Goal: Information Seeking & Learning: Check status

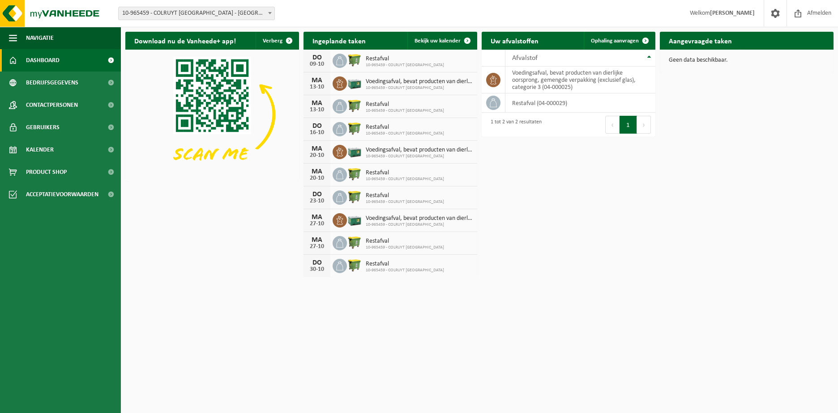
click at [111, 61] on span at bounding box center [111, 60] width 20 height 22
click at [79, 87] on link "Bedrijfsgegevens" at bounding box center [60, 83] width 121 height 22
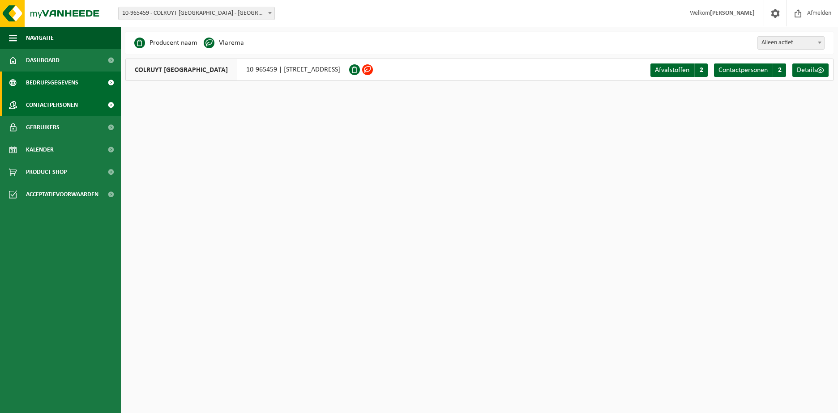
click at [50, 104] on span "Contactpersonen" at bounding box center [52, 105] width 52 height 22
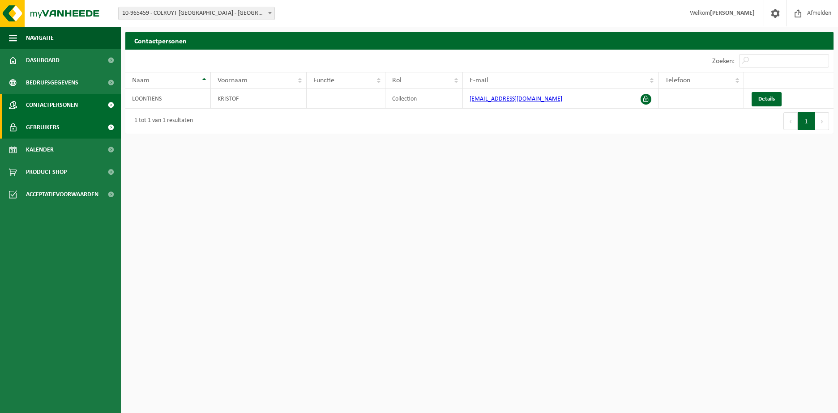
click at [48, 123] on span "Gebruikers" at bounding box center [43, 127] width 34 height 22
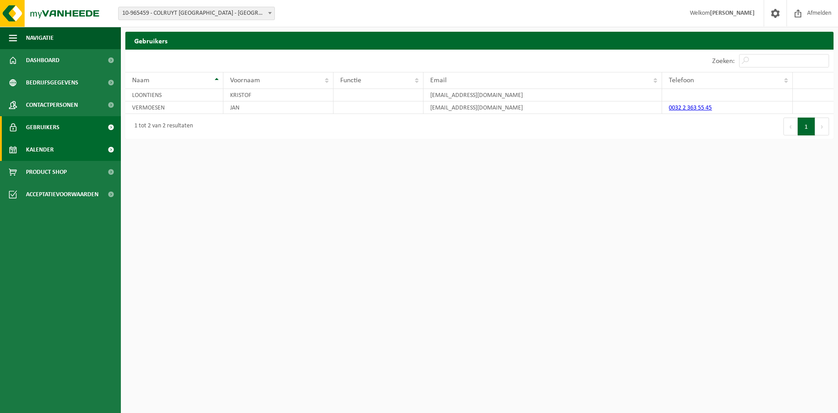
click at [39, 146] on span "Kalender" at bounding box center [40, 150] width 28 height 22
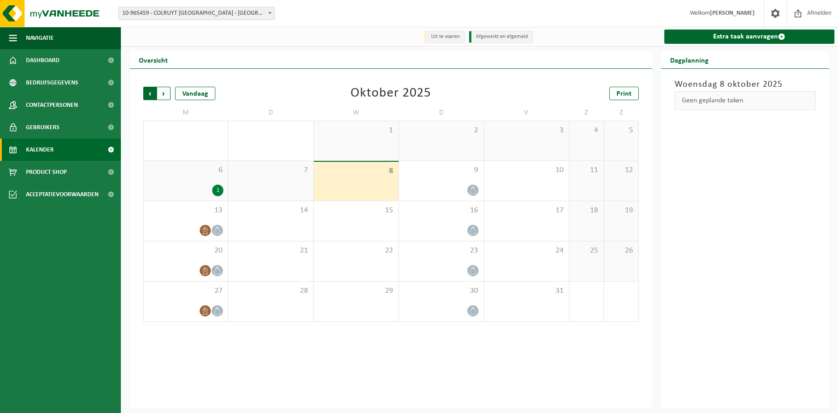
click at [167, 97] on span "Volgende" at bounding box center [163, 93] width 13 height 13
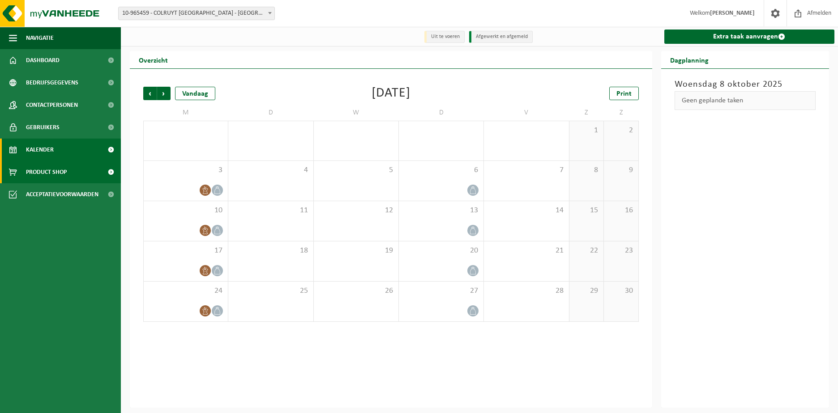
click at [59, 170] on span "Product Shop" at bounding box center [46, 172] width 41 height 22
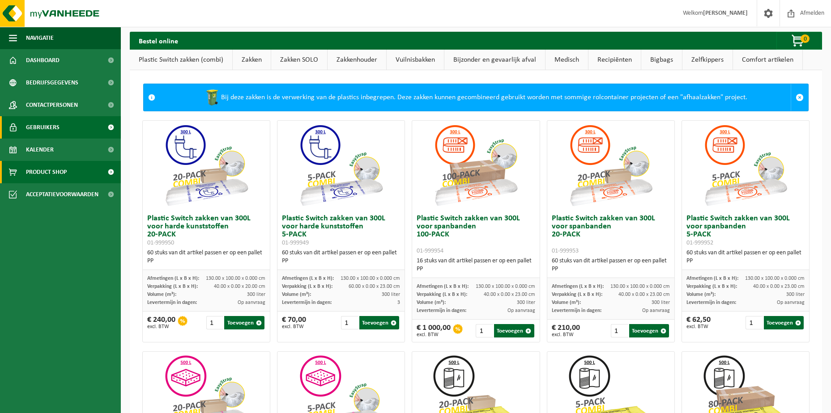
click at [54, 118] on span "Gebruikers" at bounding box center [43, 127] width 34 height 22
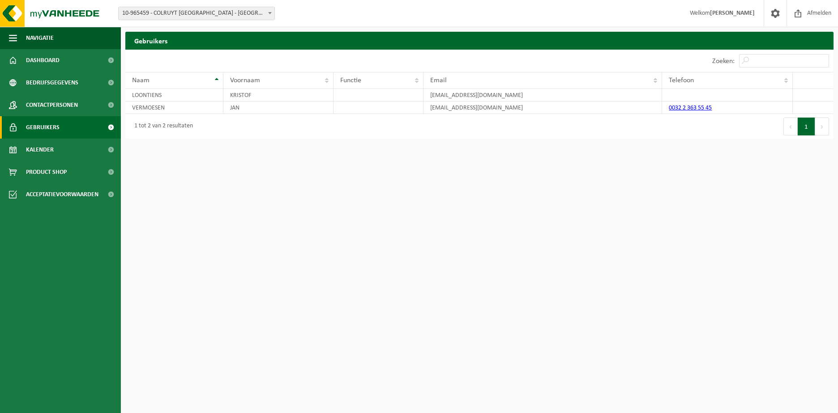
click at [50, 104] on span "Contactpersonen" at bounding box center [52, 105] width 52 height 22
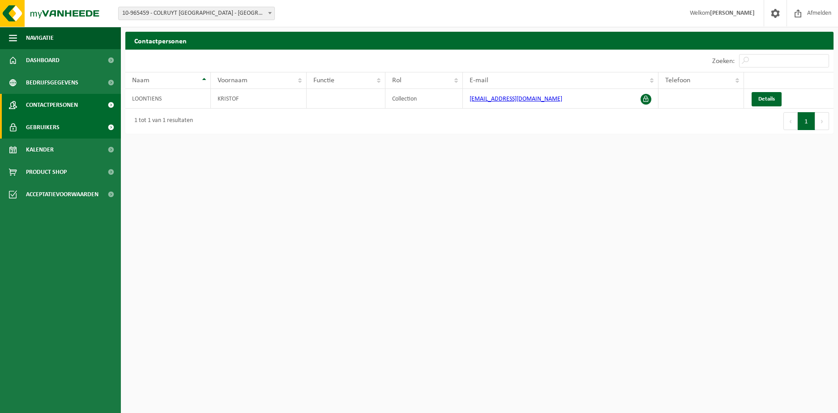
click at [51, 120] on span "Gebruikers" at bounding box center [43, 127] width 34 height 22
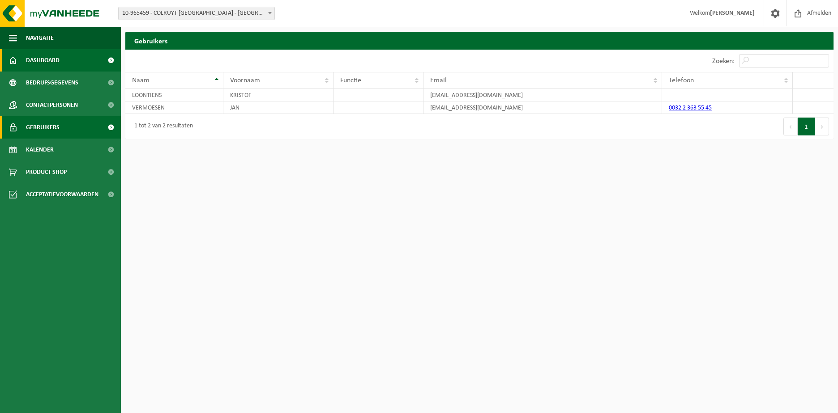
click at [108, 60] on span at bounding box center [111, 60] width 20 height 22
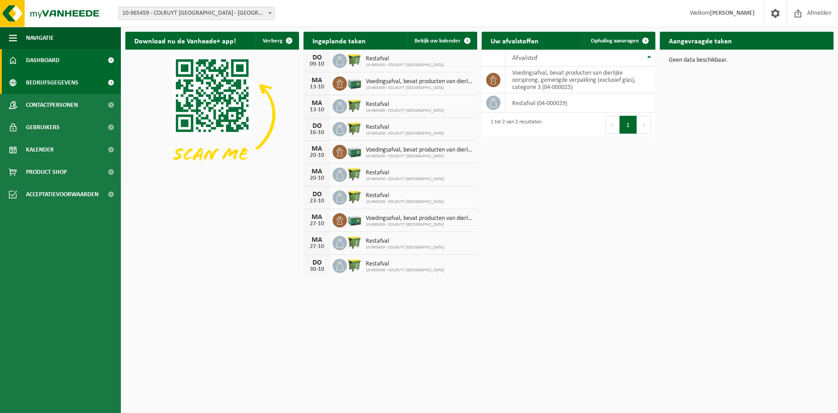
click at [111, 82] on span at bounding box center [111, 83] width 20 height 22
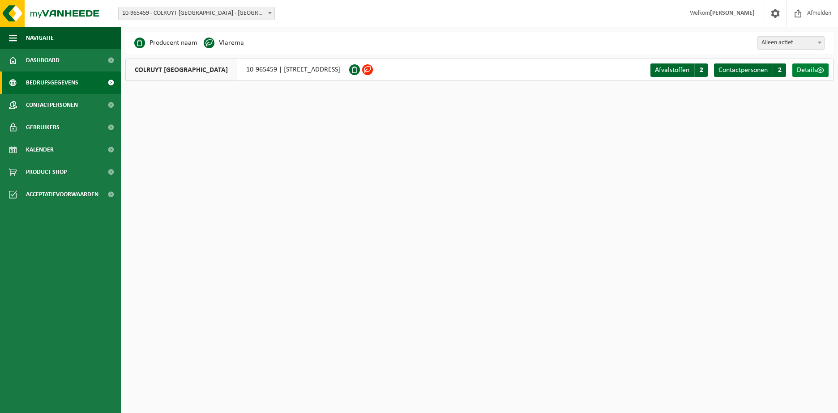
click at [807, 70] on span "Details" at bounding box center [806, 70] width 20 height 7
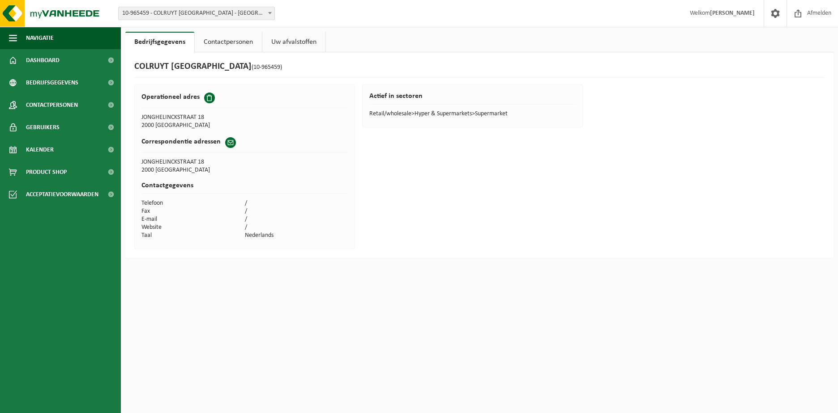
click at [238, 41] on link "Contactpersonen" at bounding box center [228, 42] width 67 height 21
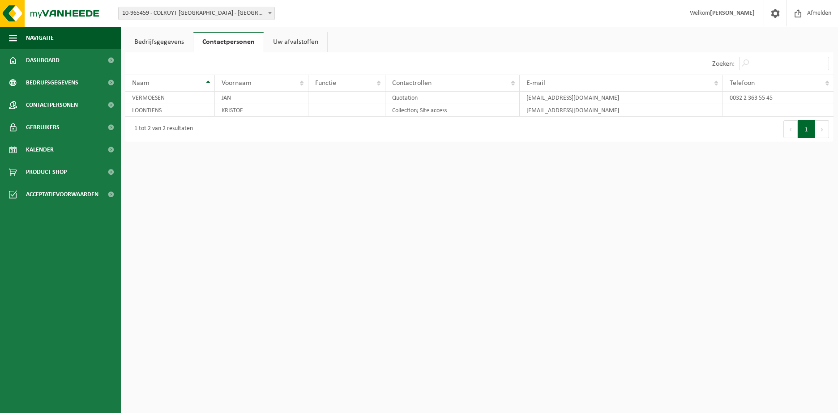
click at [293, 39] on link "Uw afvalstoffen" at bounding box center [295, 42] width 63 height 21
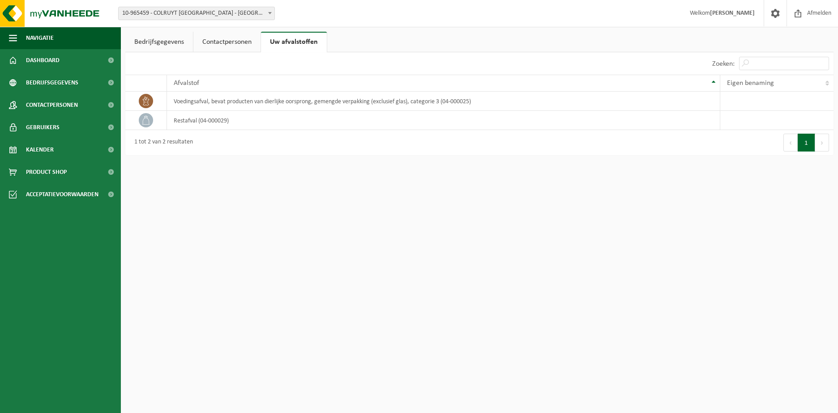
click at [177, 45] on link "Bedrijfsgegevens" at bounding box center [159, 42] width 68 height 21
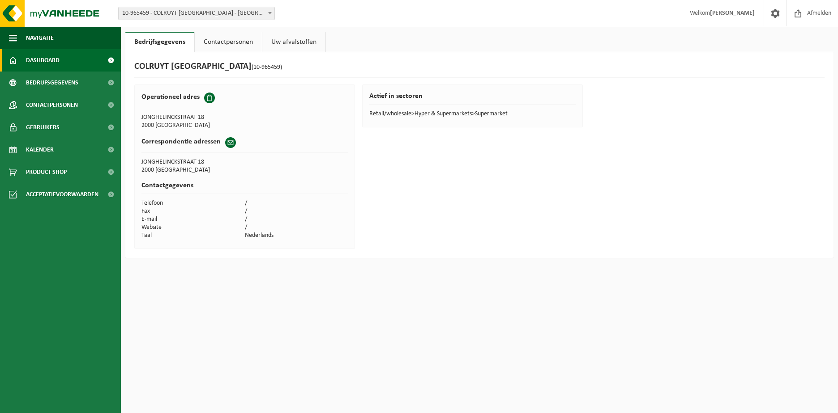
click at [102, 63] on span at bounding box center [111, 60] width 20 height 22
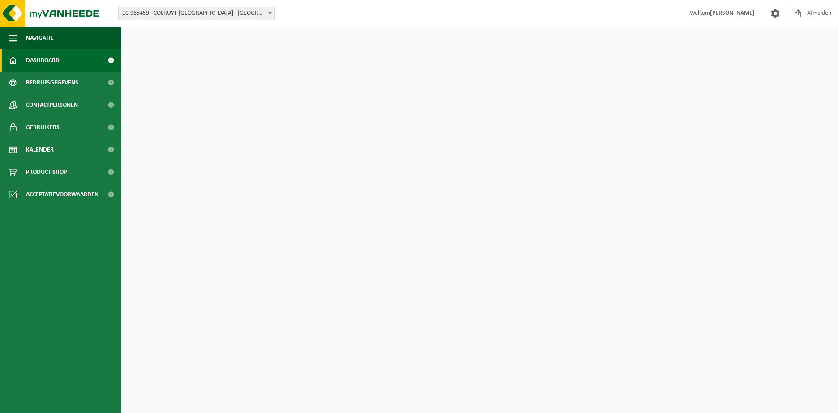
click at [111, 60] on span at bounding box center [111, 60] width 20 height 22
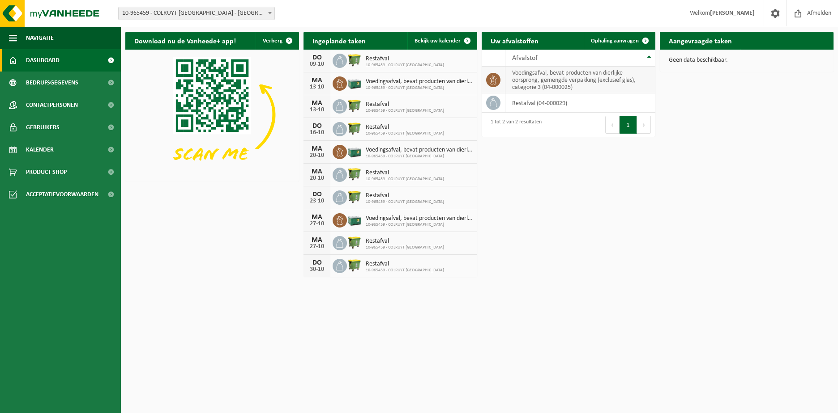
click at [532, 81] on td "voedingsafval, bevat producten van dierlijke oorsprong, gemengde verpakking (ex…" at bounding box center [580, 80] width 150 height 27
click at [86, 193] on span "Acceptatievoorwaarden" at bounding box center [62, 194] width 72 height 22
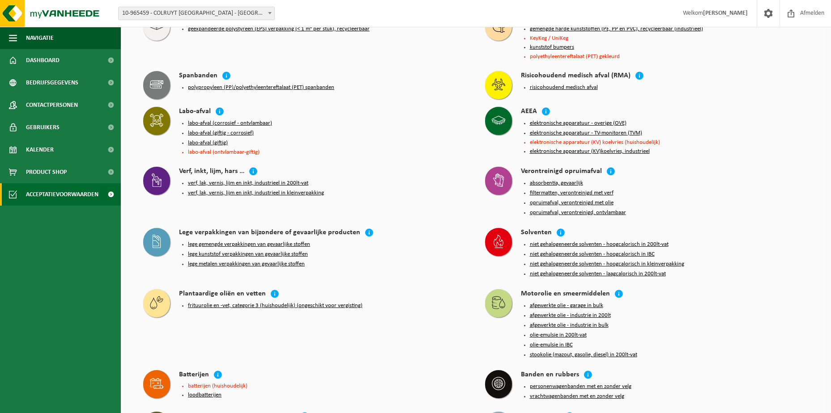
scroll to position [224, 0]
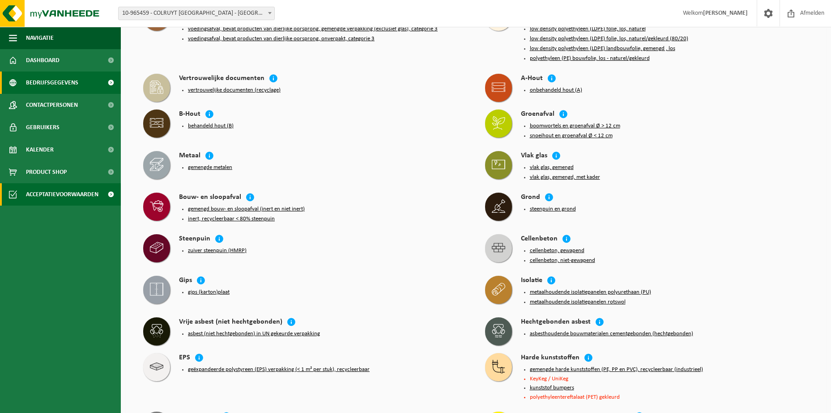
click at [44, 82] on span "Bedrijfsgegevens" at bounding box center [52, 83] width 52 height 22
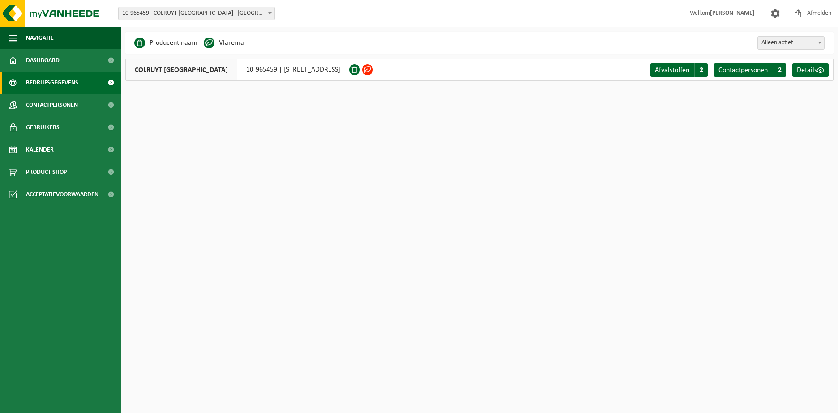
click at [189, 68] on span "COLRUYT [GEOGRAPHIC_DATA]" at bounding box center [181, 69] width 111 height 21
click at [245, 69] on div "COLRUYT [GEOGRAPHIC_DATA] 10-965459 | [STREET_ADDRESS]" at bounding box center [237, 70] width 224 height 22
click at [810, 71] on span "Details" at bounding box center [806, 70] width 20 height 7
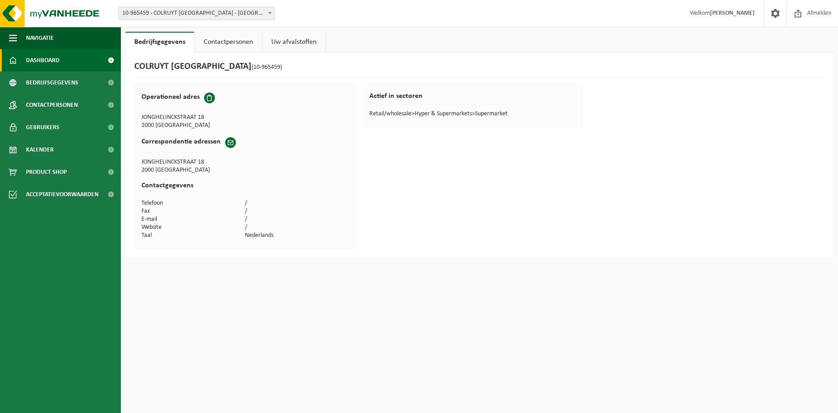
click at [49, 64] on span "Dashboard" at bounding box center [43, 60] width 34 height 22
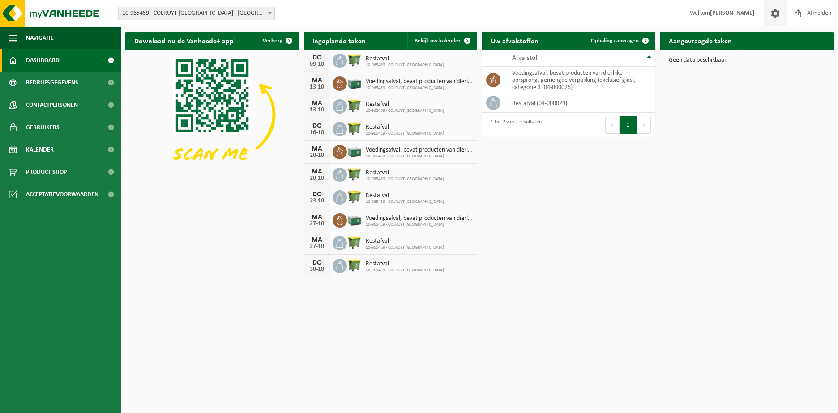
click at [776, 13] on span at bounding box center [774, 13] width 13 height 26
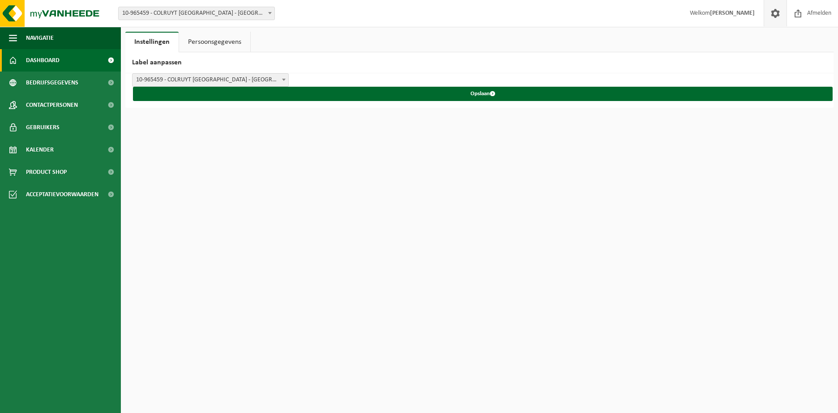
click at [67, 60] on link "Dashboard" at bounding box center [60, 60] width 121 height 22
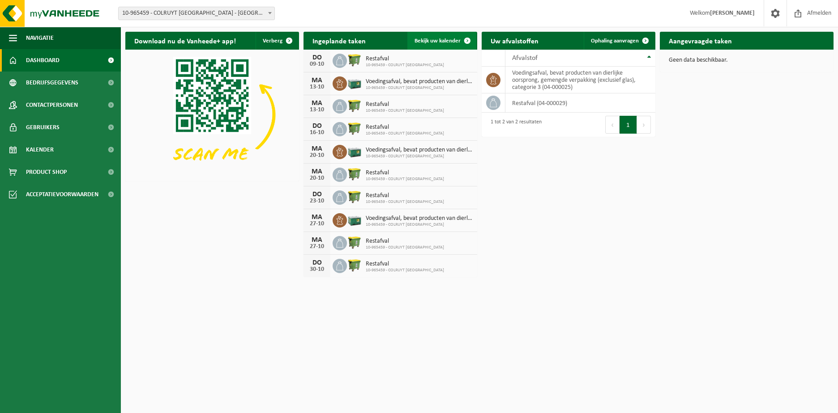
click at [430, 38] on span "Bekijk uw kalender" at bounding box center [437, 41] width 46 height 6
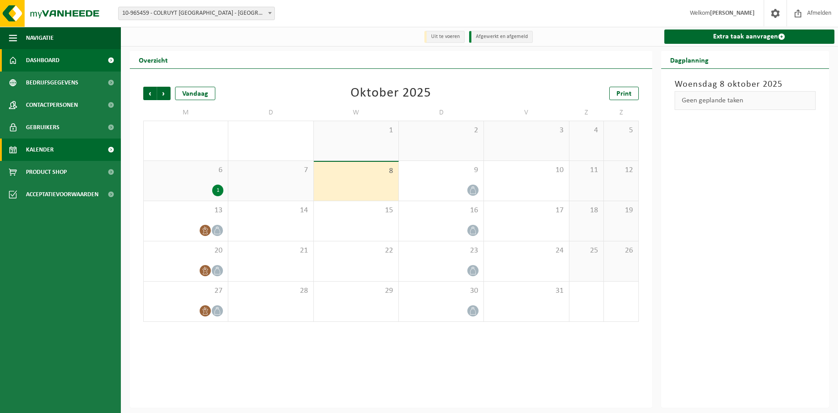
click at [47, 56] on span "Dashboard" at bounding box center [43, 60] width 34 height 22
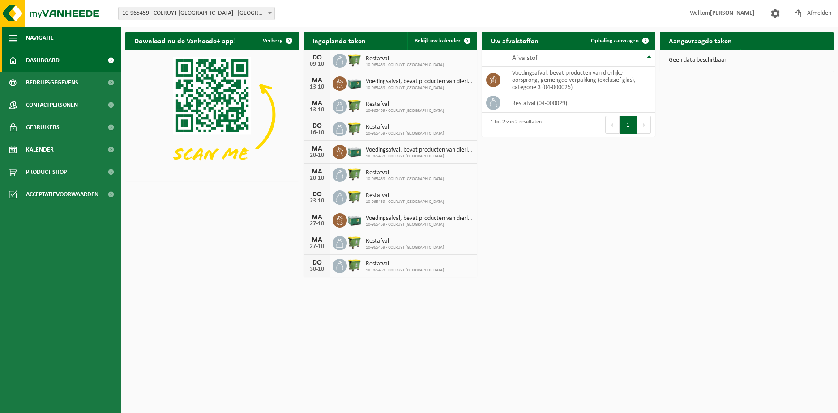
click at [17, 39] on button "Navigatie" at bounding box center [60, 38] width 121 height 22
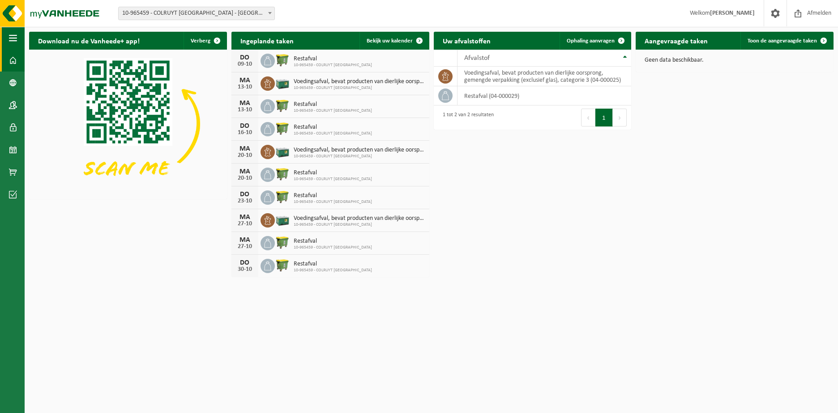
click at [17, 39] on button "Navigatie" at bounding box center [12, 38] width 25 height 22
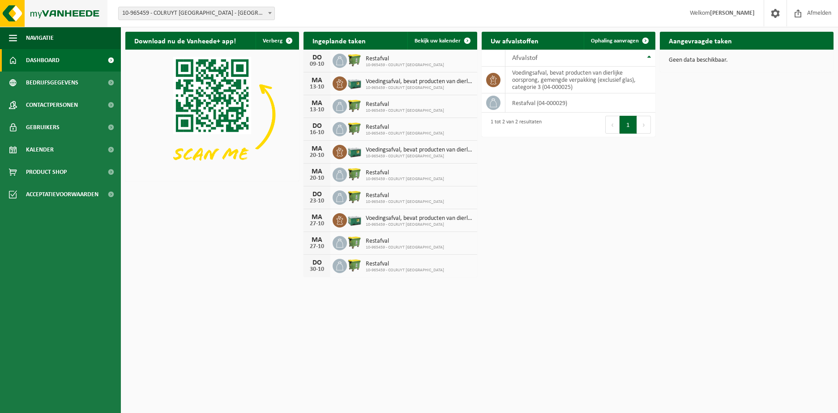
click at [77, 14] on img at bounding box center [53, 13] width 107 height 27
click at [52, 77] on span "Bedrijfsgegevens" at bounding box center [52, 83] width 52 height 22
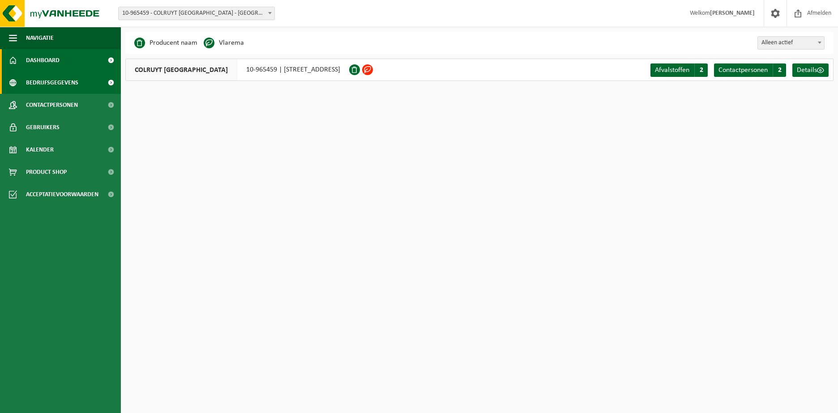
click at [53, 64] on span "Dashboard" at bounding box center [43, 60] width 34 height 22
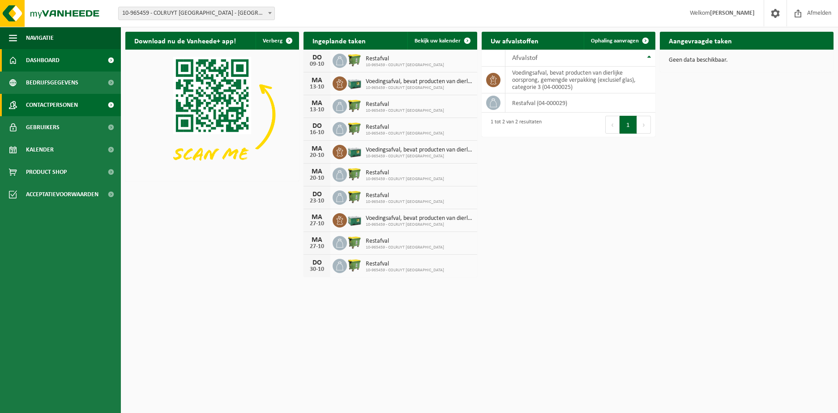
click at [47, 102] on span "Contactpersonen" at bounding box center [52, 105] width 52 height 22
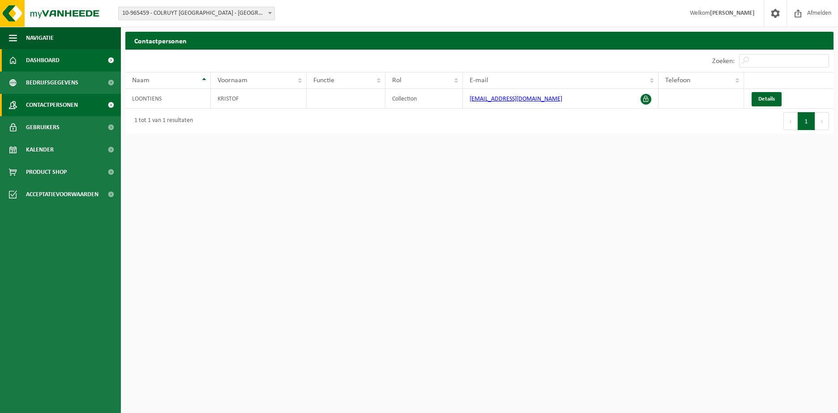
click at [51, 71] on span "Dashboard" at bounding box center [43, 60] width 34 height 22
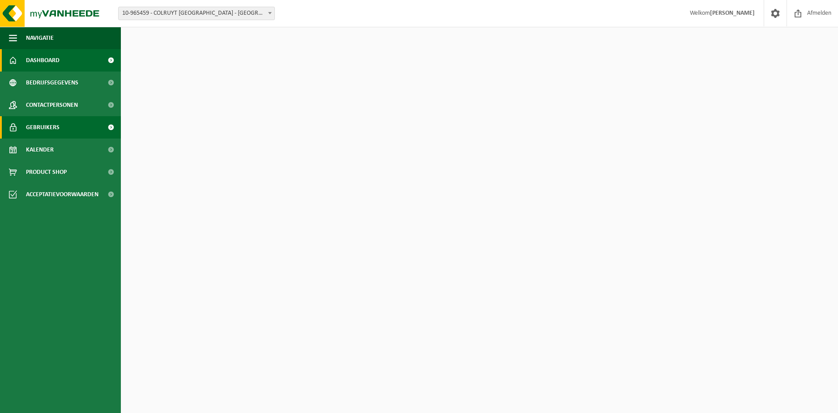
click at [51, 136] on span "Gebruikers" at bounding box center [43, 127] width 34 height 22
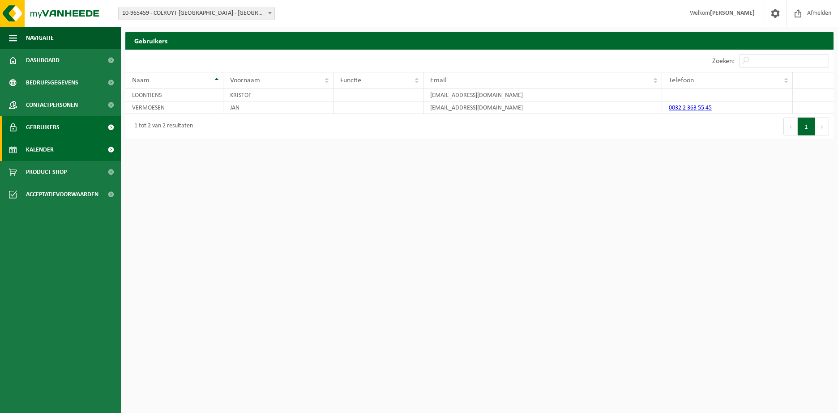
click at [48, 155] on span "Kalender" at bounding box center [40, 150] width 28 height 22
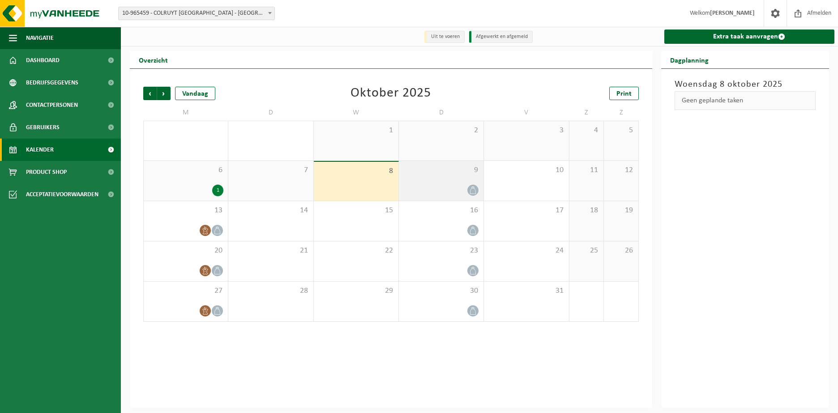
click at [434, 184] on div "9" at bounding box center [441, 181] width 85 height 40
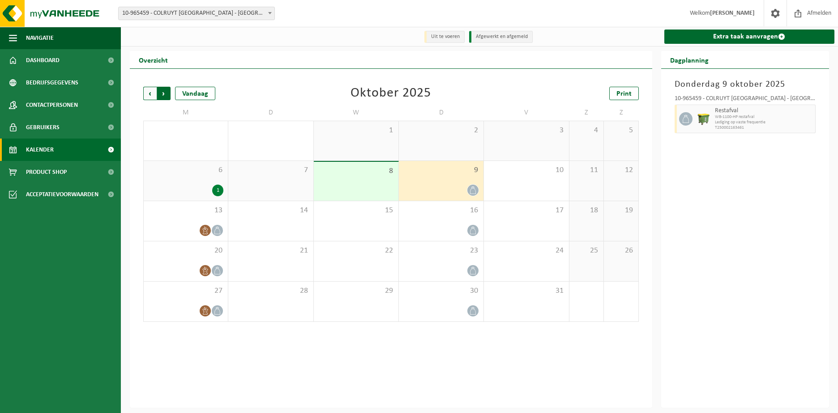
click at [152, 95] on span "Vorige" at bounding box center [149, 93] width 13 height 13
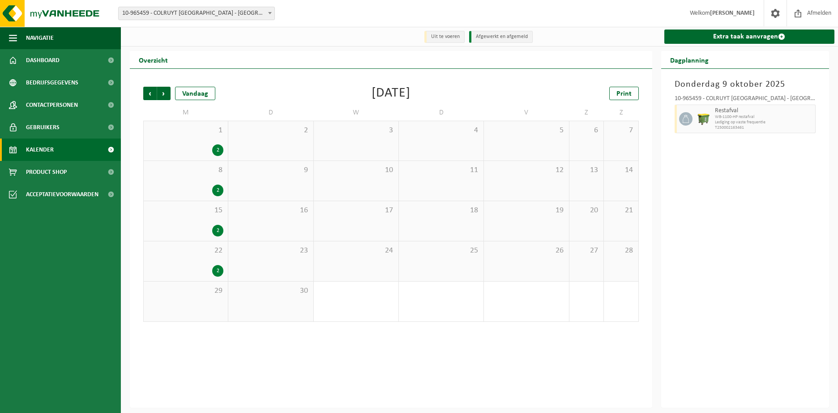
click at [217, 150] on div "2" at bounding box center [217, 151] width 11 height 12
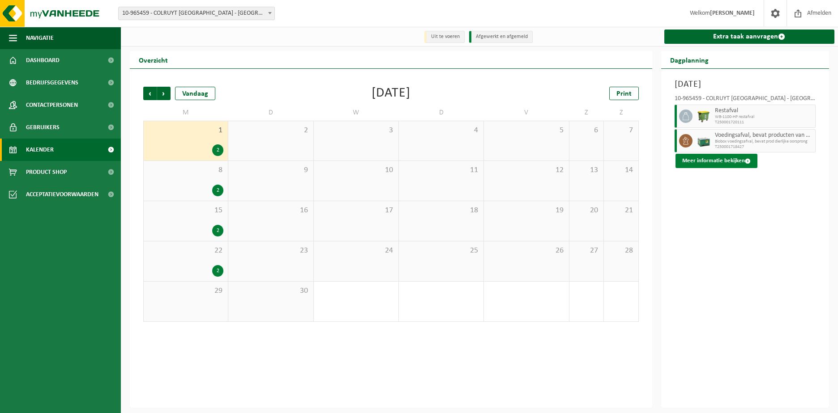
click at [707, 166] on button "Meer informatie bekijken" at bounding box center [716, 161] width 82 height 14
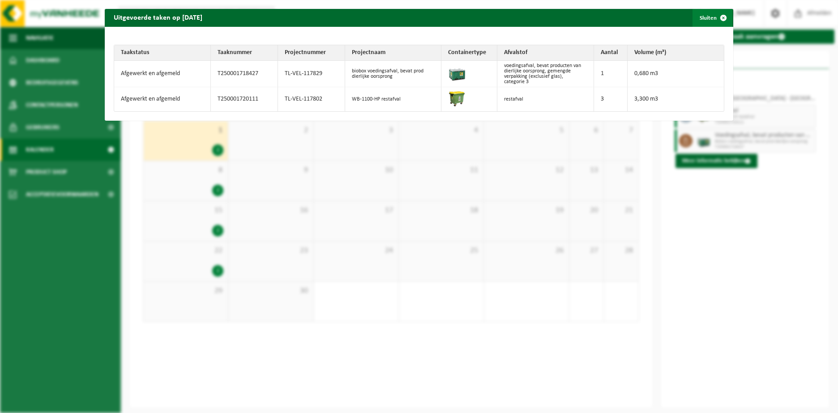
click at [700, 20] on button "Sluiten" at bounding box center [712, 18] width 40 height 18
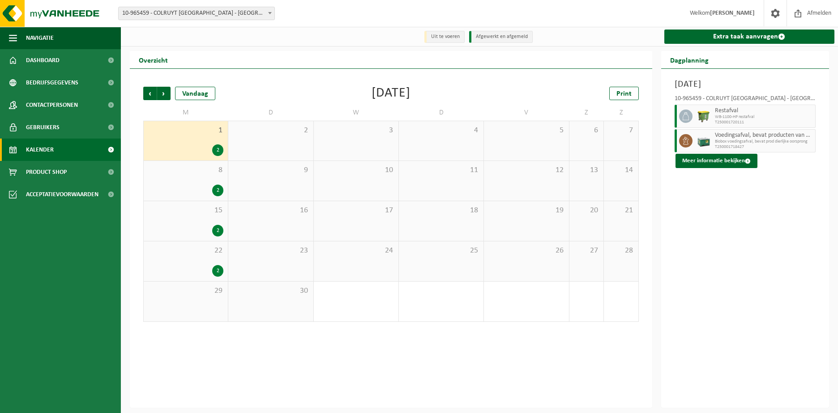
click at [211, 191] on div "2" at bounding box center [185, 191] width 75 height 12
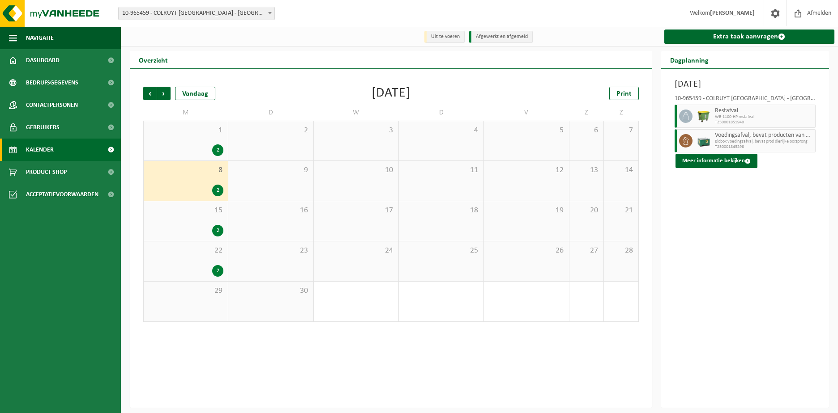
click at [202, 228] on div "2" at bounding box center [185, 231] width 75 height 12
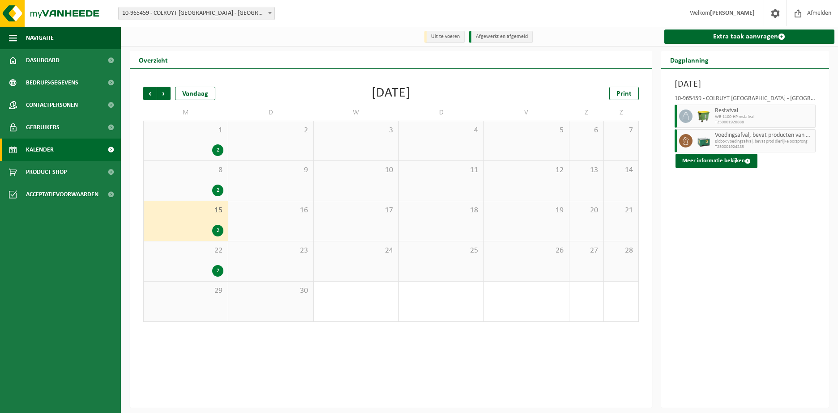
click at [215, 268] on div "2" at bounding box center [217, 271] width 11 height 12
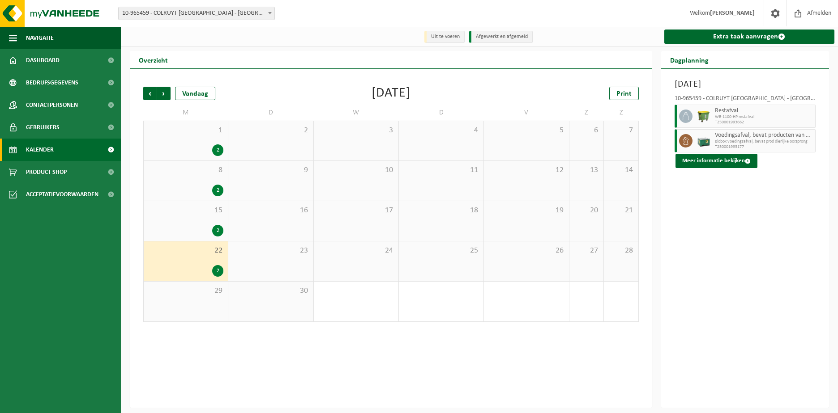
click at [217, 191] on div "2" at bounding box center [217, 191] width 11 height 12
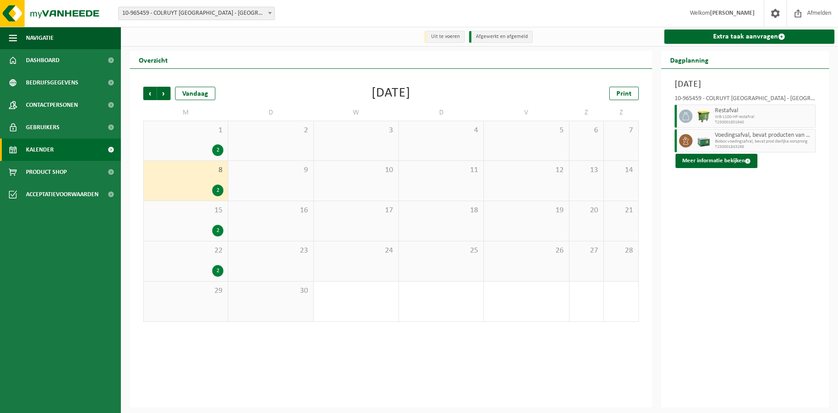
click at [221, 231] on div "2" at bounding box center [217, 231] width 11 height 12
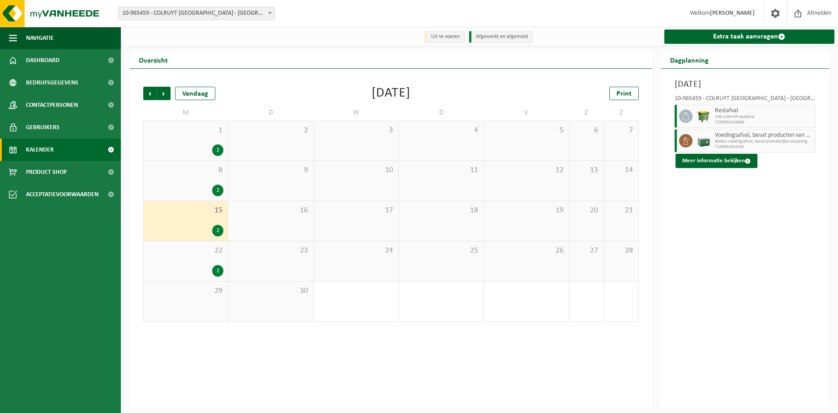
click at [208, 265] on div "22 2" at bounding box center [186, 262] width 84 height 40
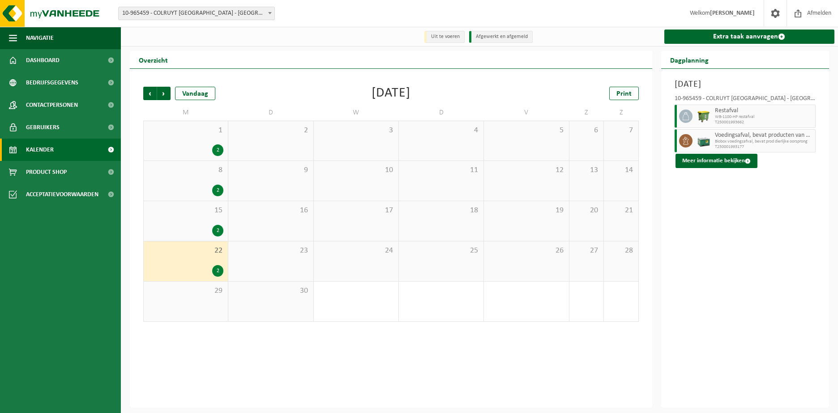
click at [209, 153] on div "2" at bounding box center [185, 151] width 75 height 12
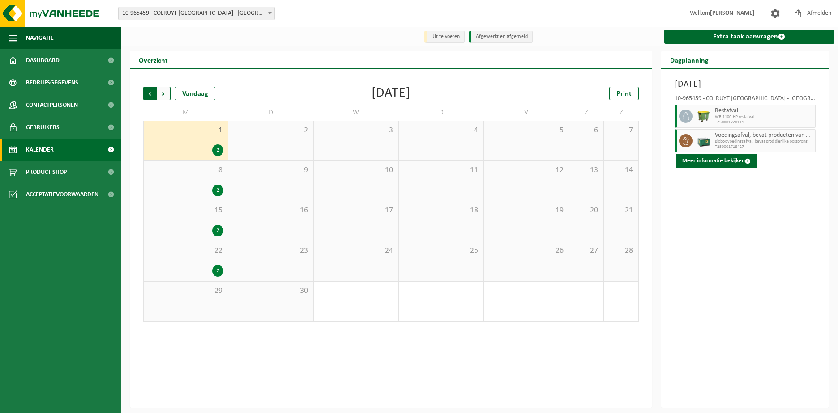
click at [166, 96] on span "Volgende" at bounding box center [163, 93] width 13 height 13
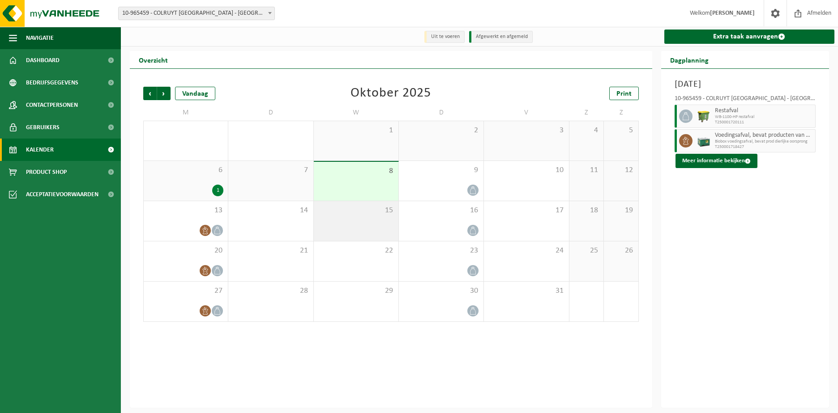
click at [372, 232] on div "15" at bounding box center [356, 221] width 85 height 40
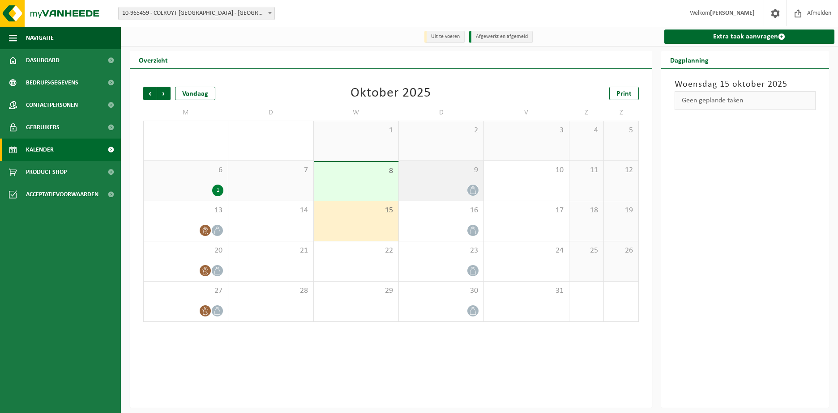
click at [435, 175] on span "9" at bounding box center [441, 171] width 76 height 10
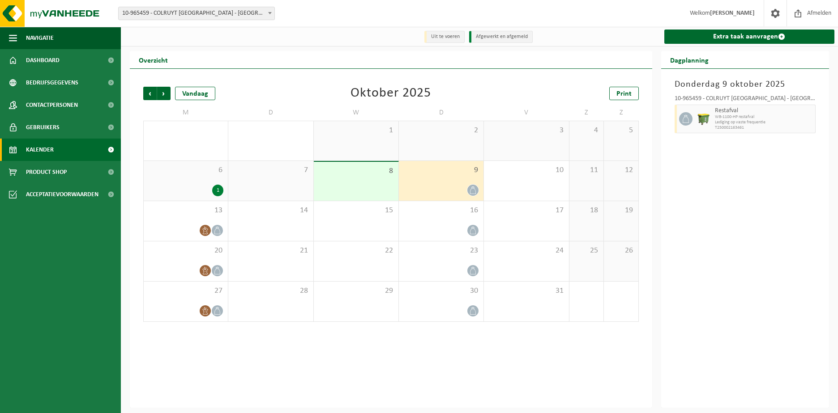
click at [370, 181] on div "8" at bounding box center [356, 181] width 85 height 39
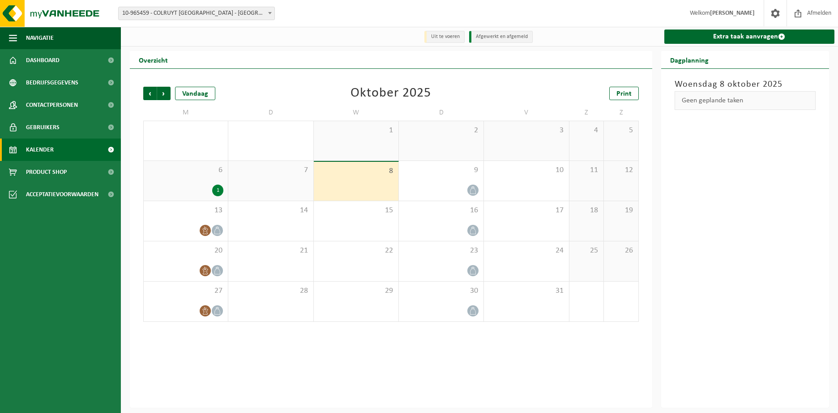
click at [259, 186] on div "7" at bounding box center [270, 181] width 85 height 40
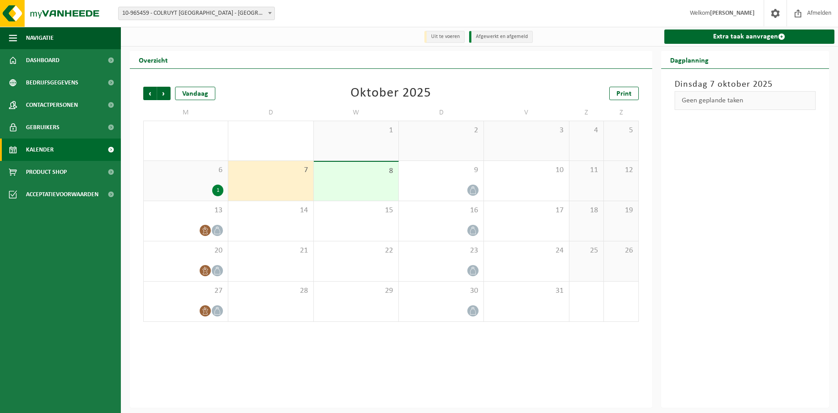
click at [345, 188] on div "8" at bounding box center [356, 181] width 85 height 39
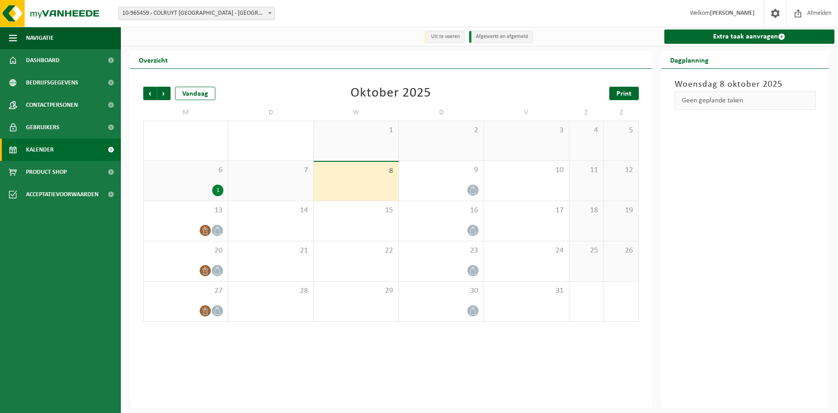
click at [617, 89] on link "Print" at bounding box center [624, 93] width 30 height 13
click at [166, 97] on span "Volgende" at bounding box center [163, 93] width 13 height 13
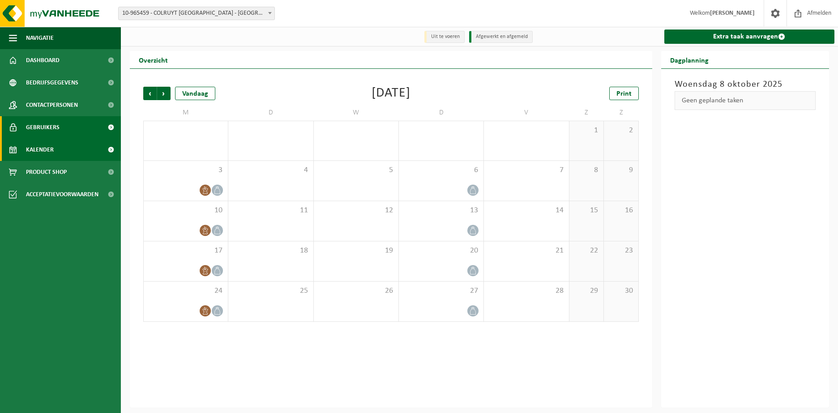
click at [55, 129] on span "Gebruikers" at bounding box center [43, 127] width 34 height 22
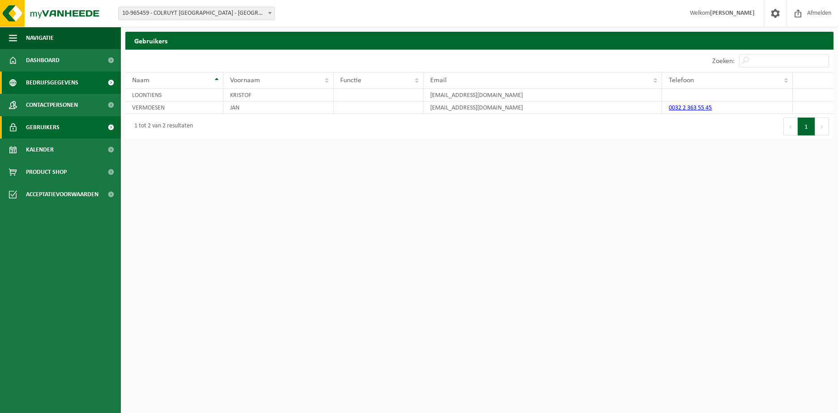
click at [56, 82] on span "Bedrijfsgegevens" at bounding box center [52, 83] width 52 height 22
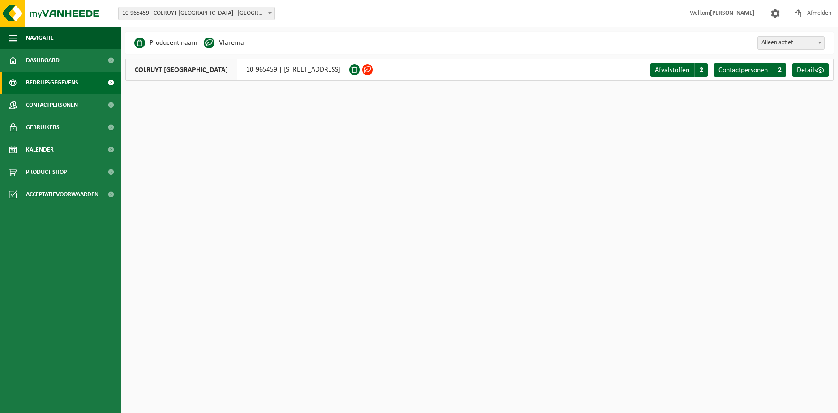
click at [332, 73] on div "COLRUYT ANTWERPEN ZUID 10-965459 | JONGHELINCKSTRAAT 18, 2000 ANTWERPEN" at bounding box center [237, 70] width 224 height 22
click at [265, 71] on div "COLRUYT ANTWERPEN ZUID 10-965459 | JONGHELINCKSTRAAT 18, 2000 ANTWERPEN" at bounding box center [237, 70] width 224 height 22
click at [265, 70] on div "COLRUYT ANTWERPEN ZUID 10-965459 | JONGHELINCKSTRAAT 18, 2000 ANTWERPEN" at bounding box center [237, 70] width 224 height 22
click at [360, 70] on span at bounding box center [354, 69] width 11 height 11
click at [373, 70] on span at bounding box center [367, 69] width 11 height 11
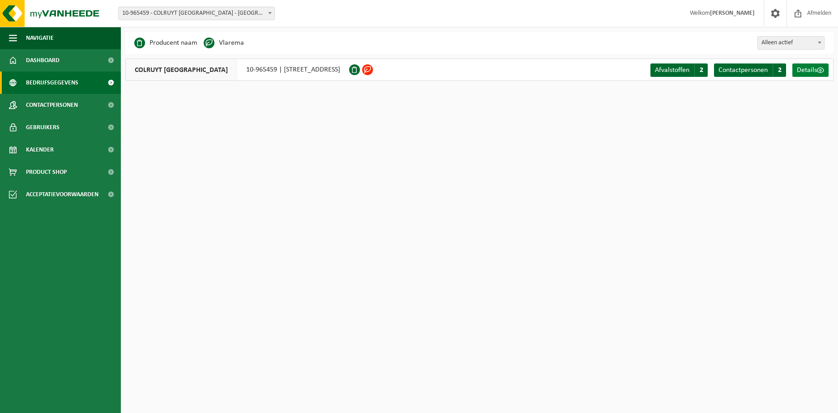
click at [817, 74] on link "Details" at bounding box center [810, 70] width 36 height 13
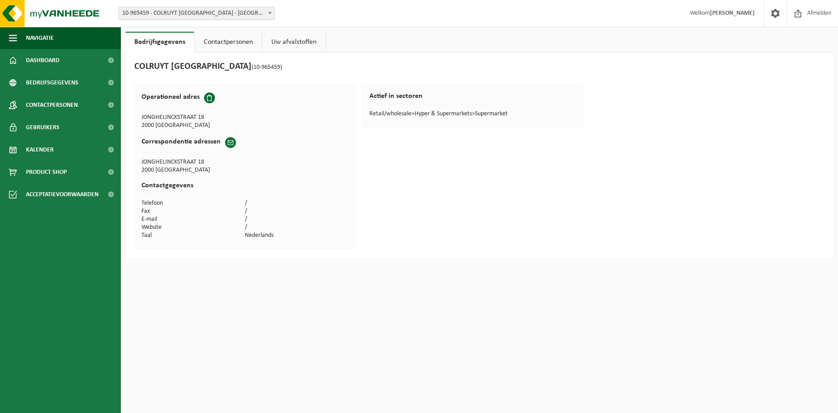
click at [419, 116] on td "Retail/wholesale>Hyper & Supermarkets>Supermarket" at bounding box center [472, 114] width 206 height 8
click at [233, 224] on td "Website" at bounding box center [192, 228] width 103 height 8
click at [230, 221] on td "E-mail" at bounding box center [192, 220] width 103 height 8
click at [194, 153] on th "Correspondentie adressen" at bounding box center [244, 145] width 206 height 26
click at [53, 64] on span "Dashboard" at bounding box center [43, 60] width 34 height 22
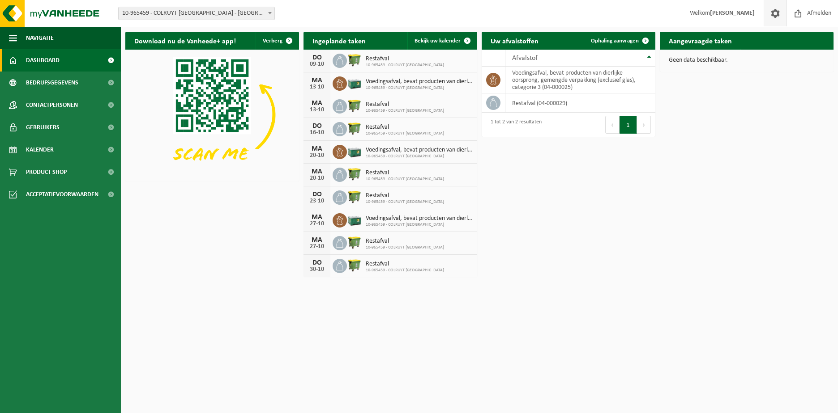
click at [769, 15] on span at bounding box center [774, 13] width 13 height 26
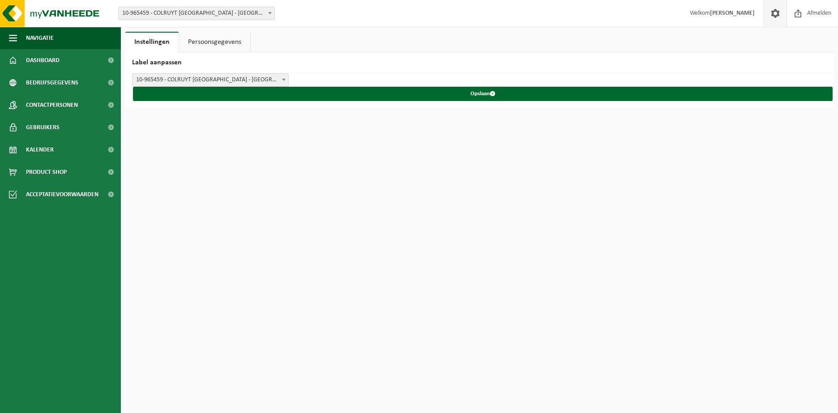
click at [232, 43] on link "Persoonsgegevens" at bounding box center [214, 42] width 71 height 21
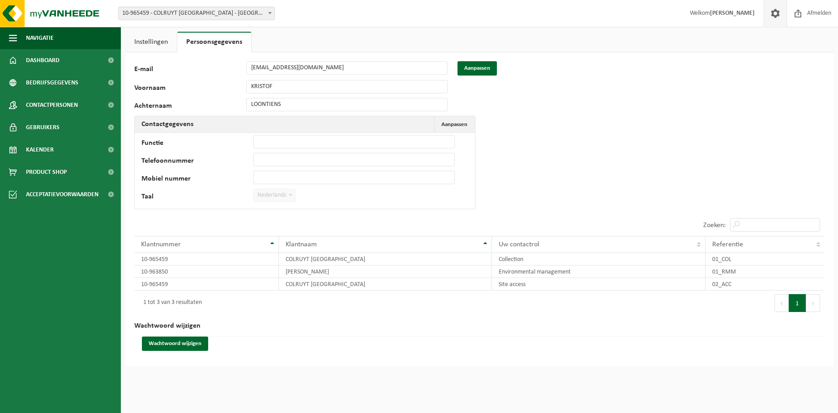
click at [151, 42] on link "Instellingen" at bounding box center [150, 42] width 51 height 21
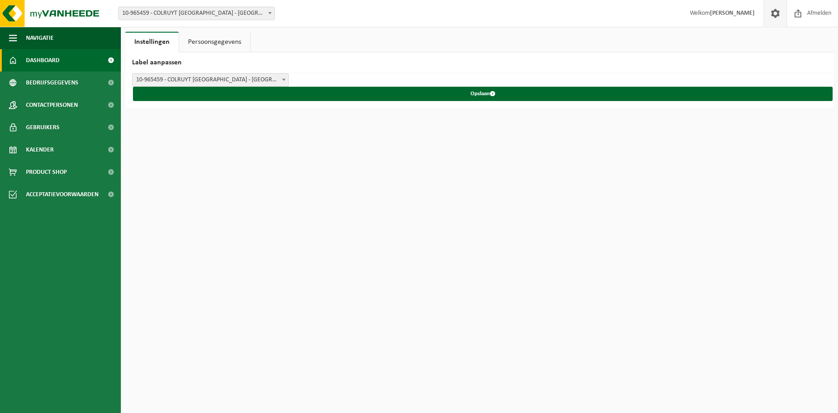
click at [59, 57] on span "Dashboard" at bounding box center [43, 60] width 34 height 22
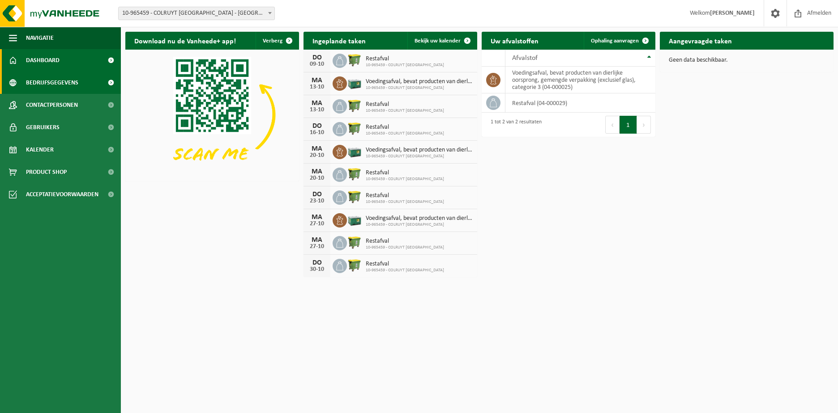
click at [43, 86] on span "Bedrijfsgegevens" at bounding box center [52, 83] width 52 height 22
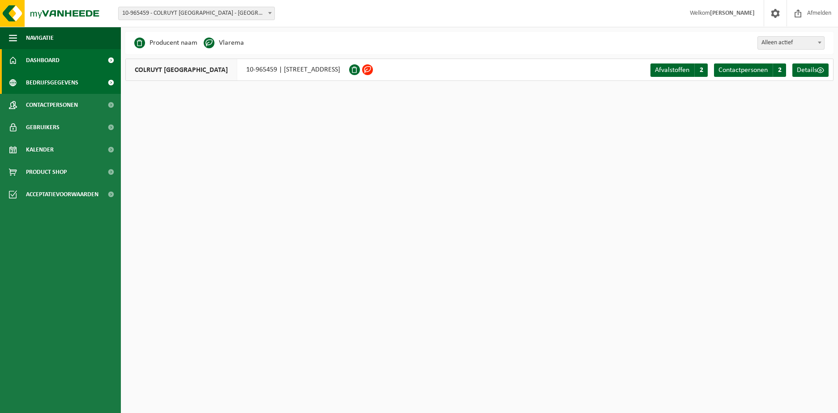
click at [52, 63] on span "Dashboard" at bounding box center [43, 60] width 34 height 22
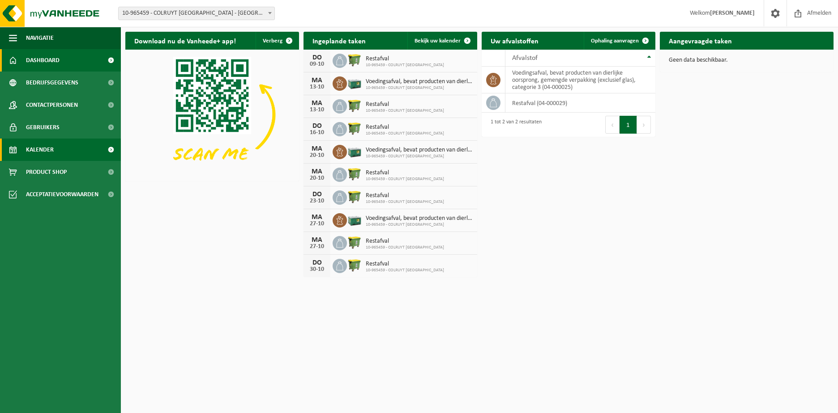
click at [62, 144] on link "Kalender" at bounding box center [60, 150] width 121 height 22
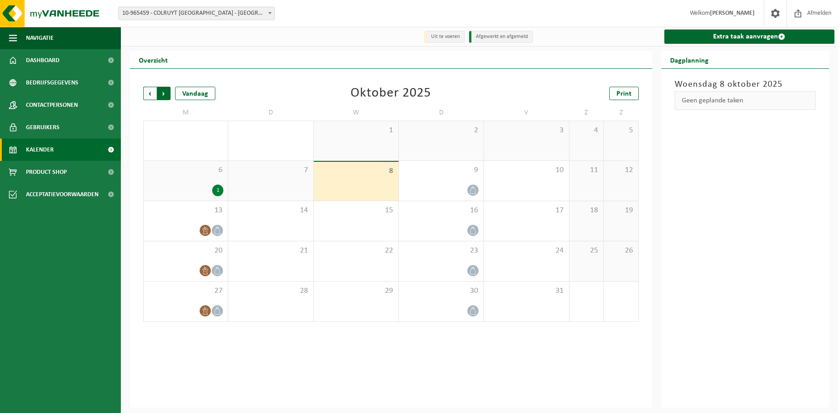
click at [145, 96] on span "Vorige" at bounding box center [149, 93] width 13 height 13
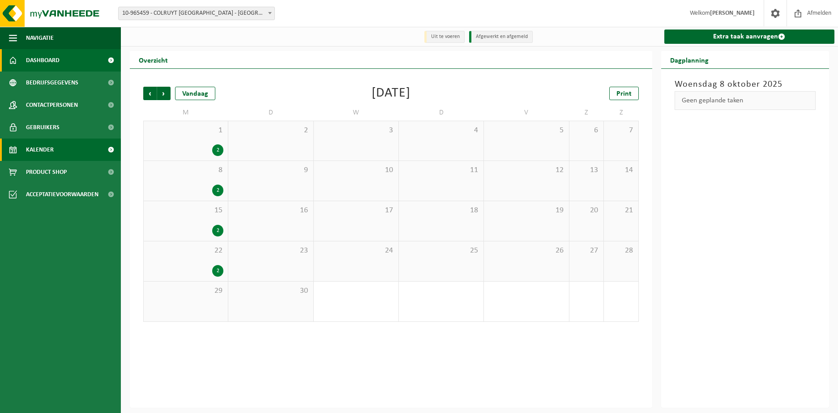
click at [66, 61] on link "Dashboard" at bounding box center [60, 60] width 121 height 22
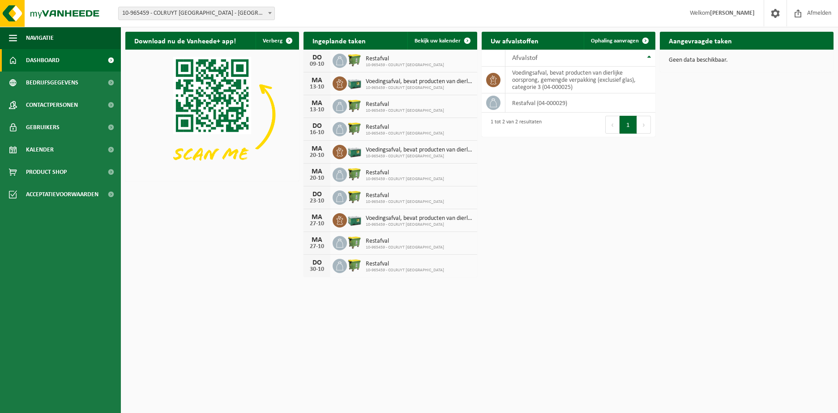
click at [202, 87] on img at bounding box center [212, 115] width 174 height 130
click at [59, 145] on link "Kalender" at bounding box center [60, 150] width 121 height 22
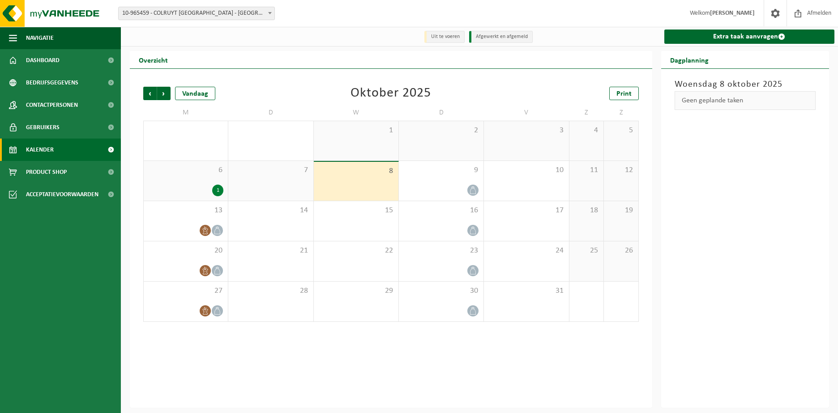
click at [217, 192] on div "1" at bounding box center [217, 191] width 11 height 12
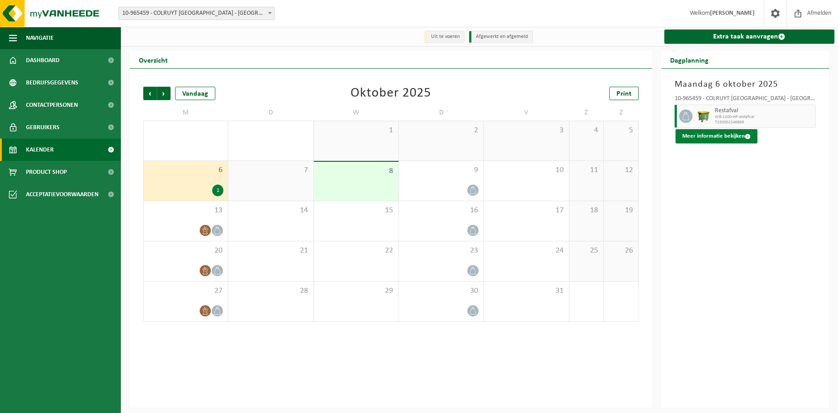
click at [726, 137] on button "Meer informatie bekijken" at bounding box center [716, 136] width 82 height 14
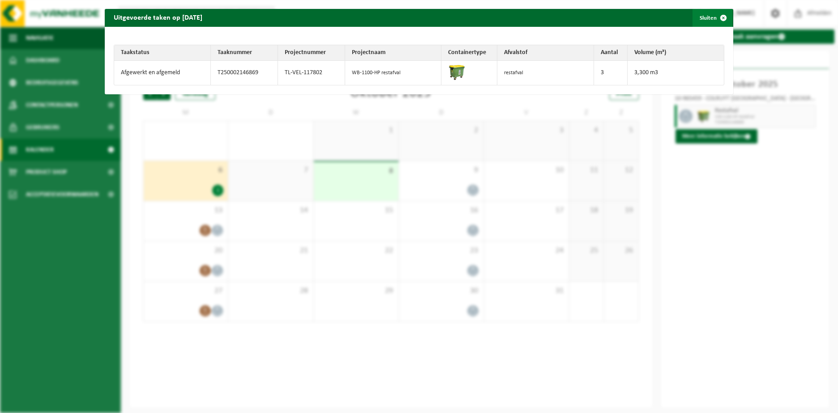
click at [716, 19] on span "button" at bounding box center [723, 18] width 18 height 18
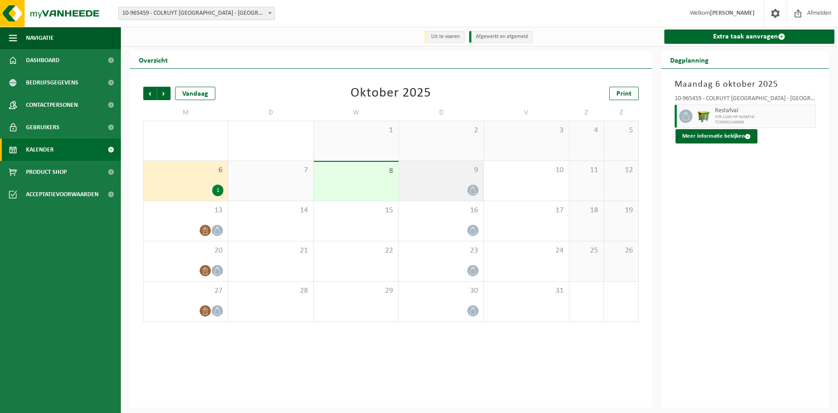
click at [470, 192] on icon at bounding box center [473, 191] width 6 height 8
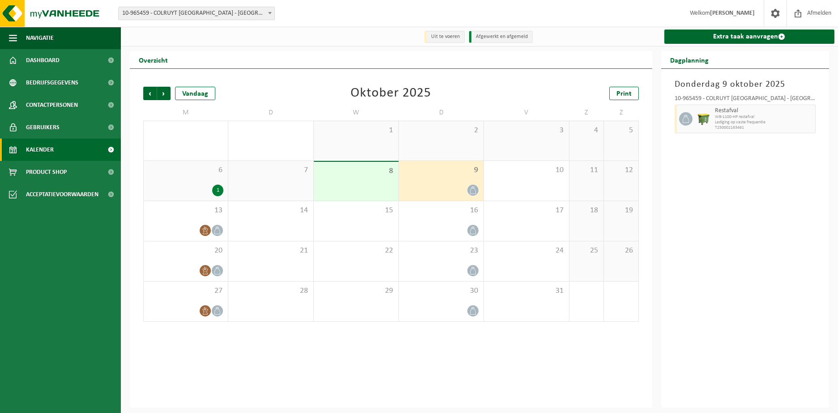
click at [188, 184] on div "6 1" at bounding box center [186, 181] width 84 height 40
